Goal: Task Accomplishment & Management: Use online tool/utility

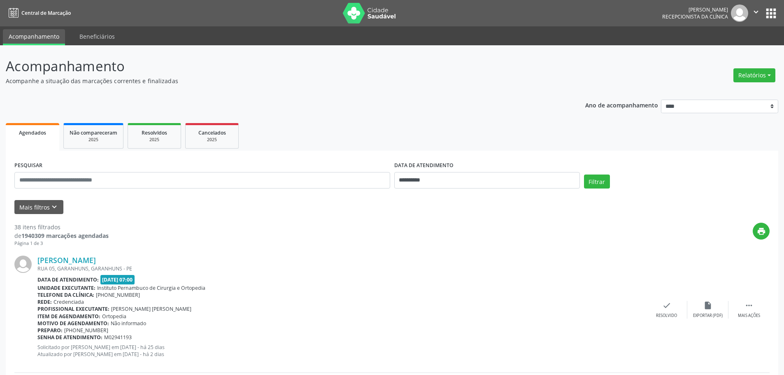
click at [762, 83] on div "Relatórios Agendamentos Procedimentos realizados" at bounding box center [754, 75] width 48 height 20
click at [762, 80] on button "Relatórios" at bounding box center [754, 75] width 42 height 14
click at [730, 91] on link "Agendamentos" at bounding box center [731, 93] width 88 height 12
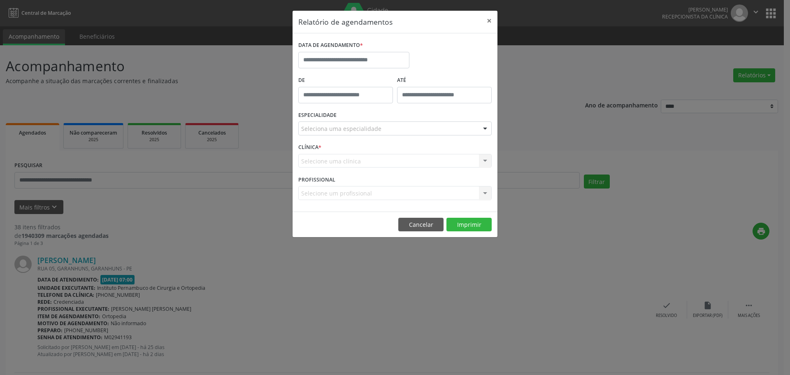
click at [377, 51] on div "DATA DE AGENDAMENTO *" at bounding box center [353, 45] width 111 height 13
click at [377, 58] on input "text" at bounding box center [353, 60] width 111 height 16
click at [326, 139] on span "13" at bounding box center [325, 136] width 16 height 16
type input "**********"
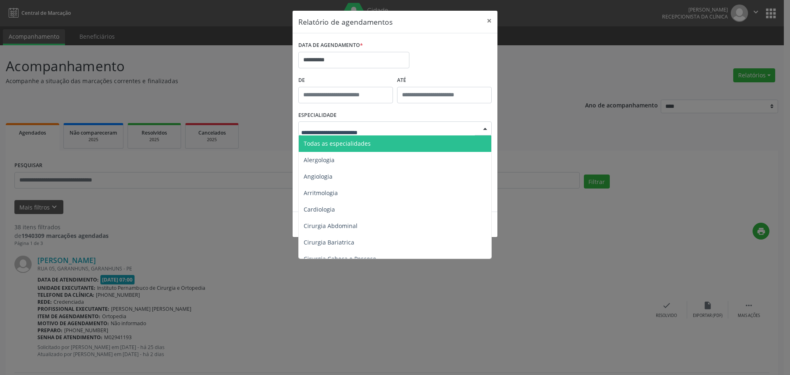
click at [356, 141] on span "Todas as especialidades" at bounding box center [337, 144] width 67 height 8
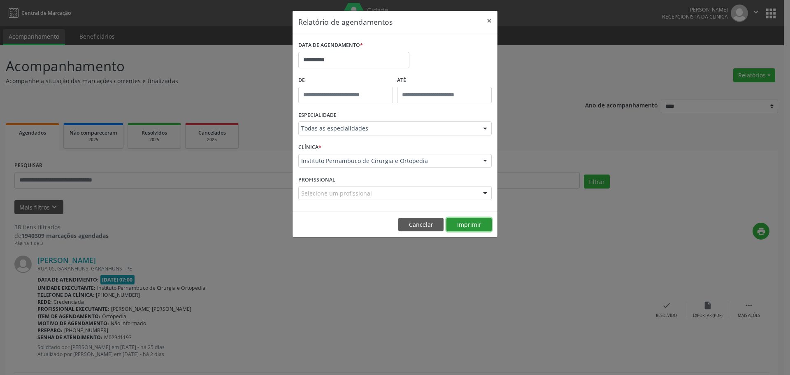
click at [463, 225] on button "Imprimir" at bounding box center [469, 225] width 45 height 14
